Goal: Task Accomplishment & Management: Complete application form

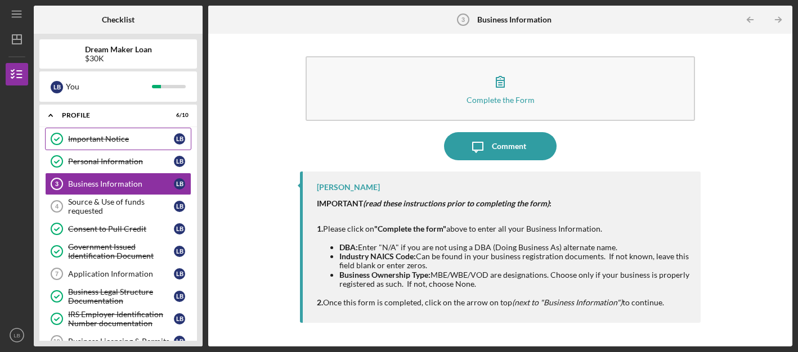
click at [114, 133] on link "Important Notice Important Notice L B" at bounding box center [118, 139] width 146 height 23
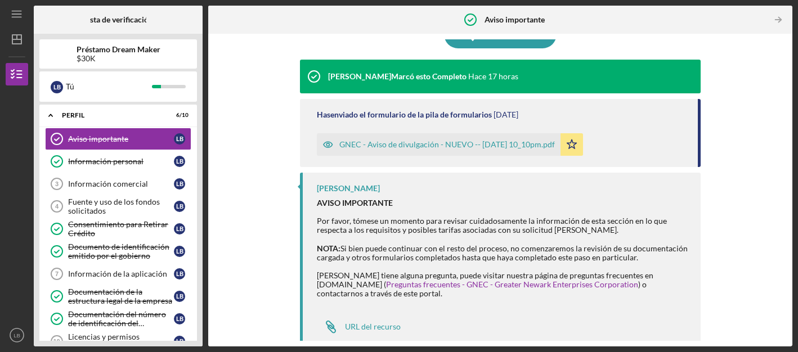
scroll to position [35, 0]
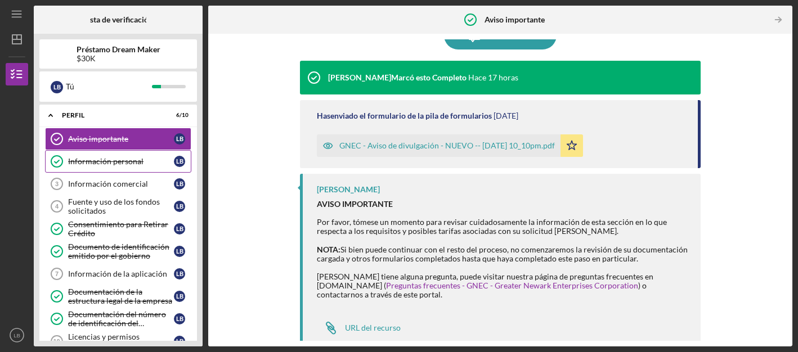
click at [118, 162] on div "Información personal" at bounding box center [121, 161] width 106 height 9
